Goal: Task Accomplishment & Management: Manage account settings

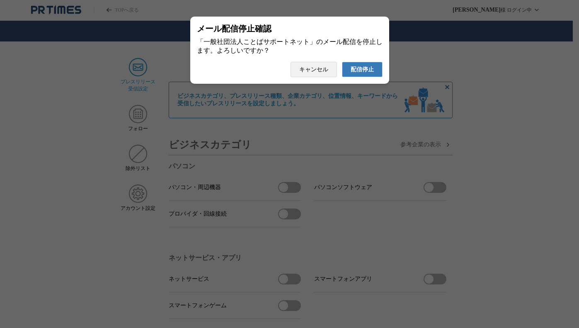
drag, startPoint x: 0, startPoint y: 0, endPoint x: 375, endPoint y: 55, distance: 378.9
click at [360, 69] on span "配信停止" at bounding box center [361, 69] width 23 height 7
click at [378, 68] on button "配信停止" at bounding box center [362, 69] width 41 height 15
